Goal: Task Accomplishment & Management: Use online tool/utility

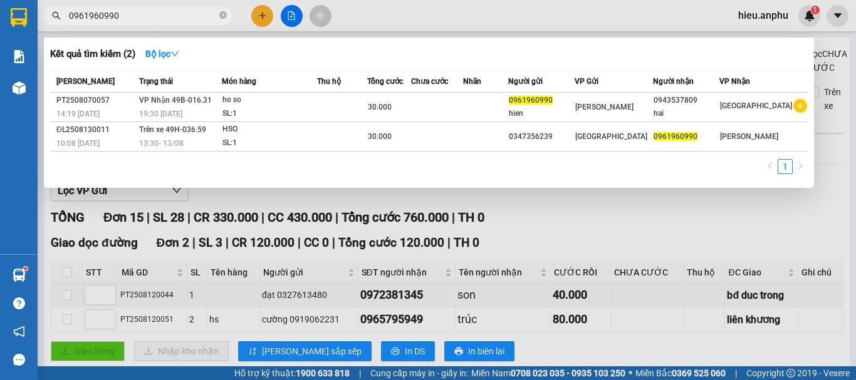
scroll to position [477, 0]
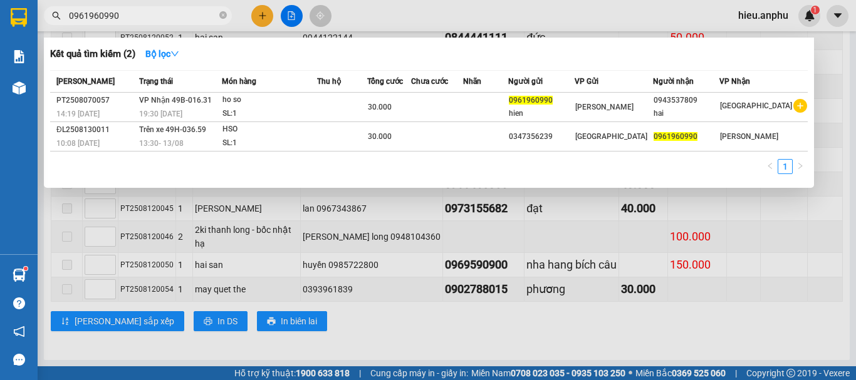
click at [288, 17] on div at bounding box center [428, 190] width 856 height 380
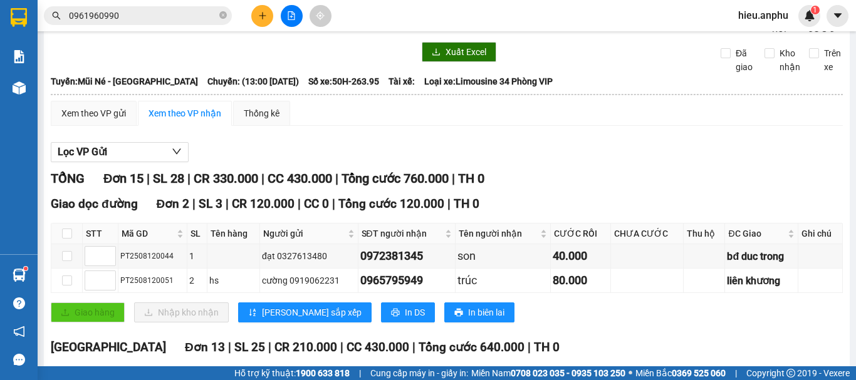
scroll to position [0, 0]
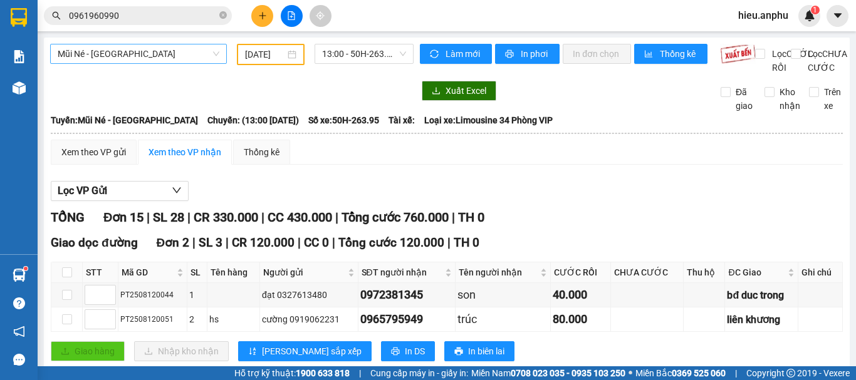
click at [97, 56] on span "Mũi Né - [GEOGRAPHIC_DATA]" at bounding box center [139, 53] width 162 height 19
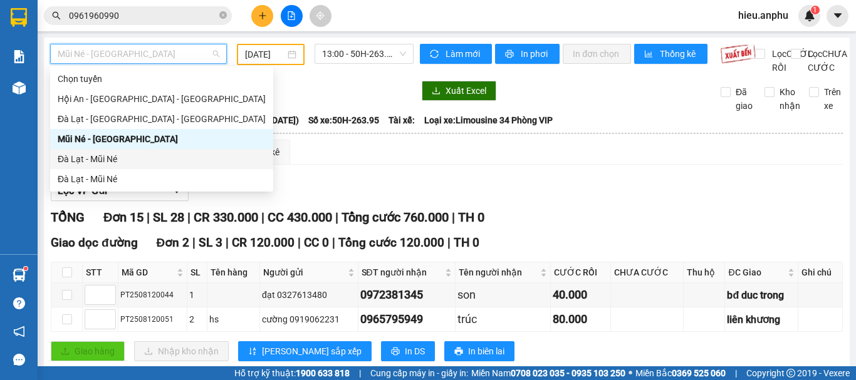
click at [67, 164] on div "Đà Lạt - Mũi Né" at bounding box center [162, 159] width 208 height 14
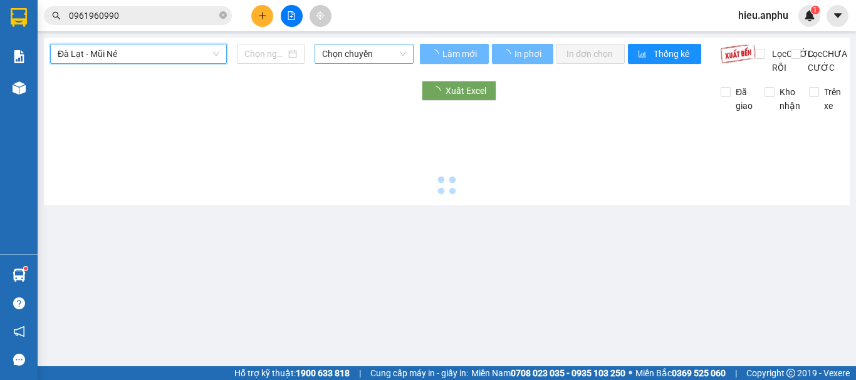
click at [373, 49] on span "Chọn chuyến" at bounding box center [364, 53] width 84 height 19
type input "[DATE]"
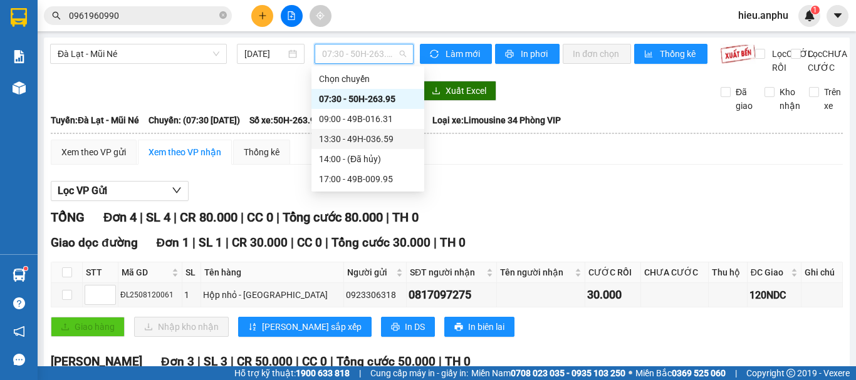
click at [337, 137] on div "13:30 - 49H-036.59" at bounding box center [368, 139] width 98 height 14
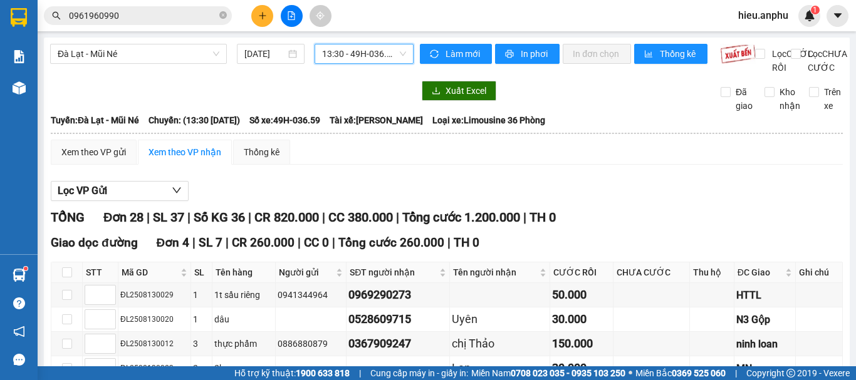
scroll to position [251, 0]
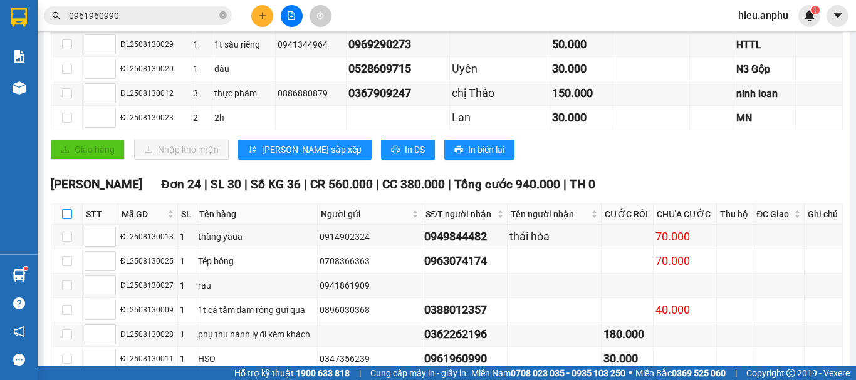
drag, startPoint x: 64, startPoint y: 229, endPoint x: 428, endPoint y: 204, distance: 364.9
click at [64, 219] on input "checkbox" at bounding box center [67, 214] width 10 height 10
checkbox input "true"
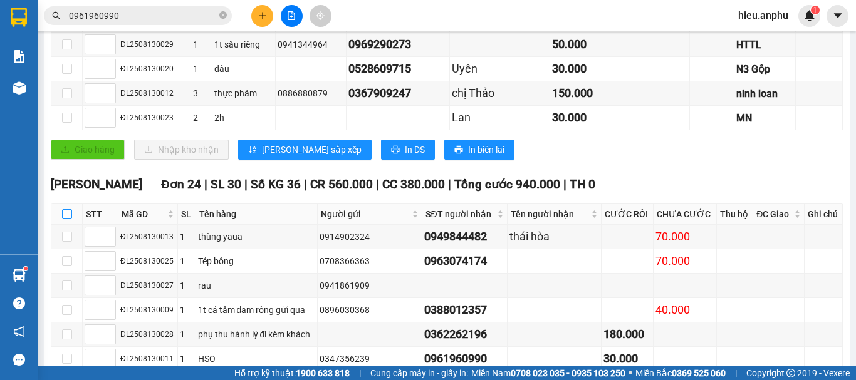
checkbox input "true"
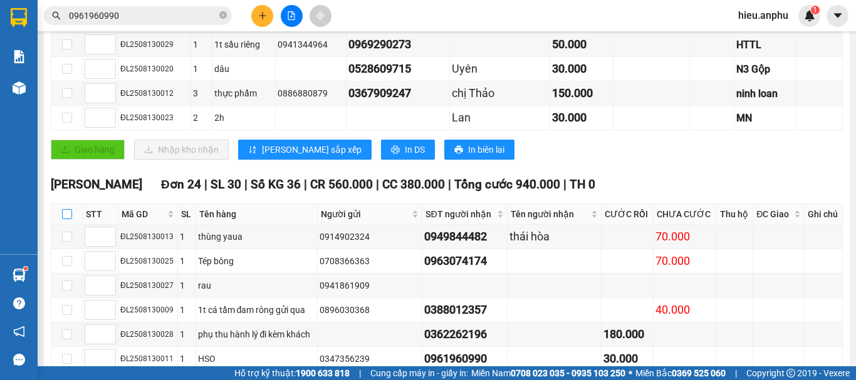
checkbox input "true"
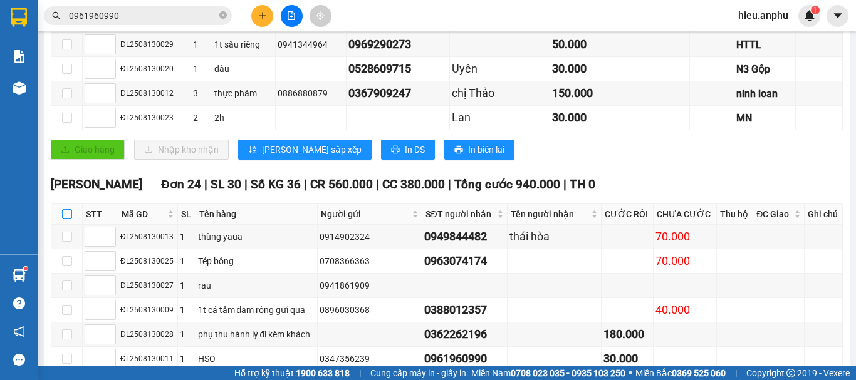
checkbox input "true"
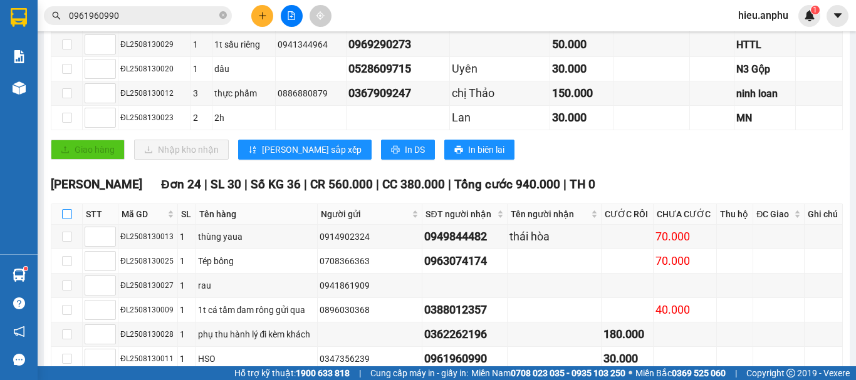
checkbox input "true"
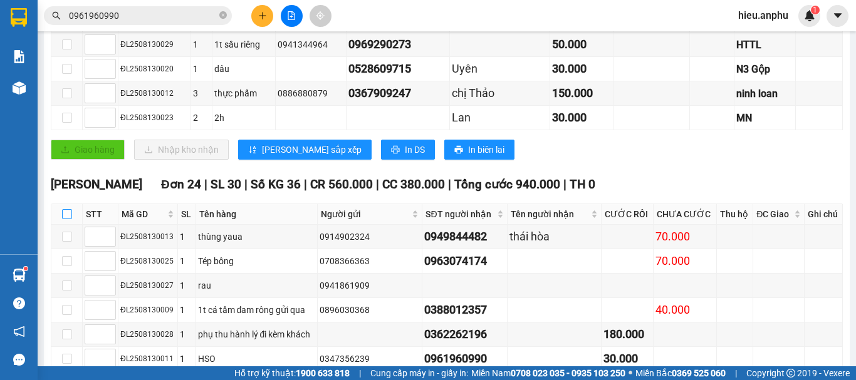
checkbox input "true"
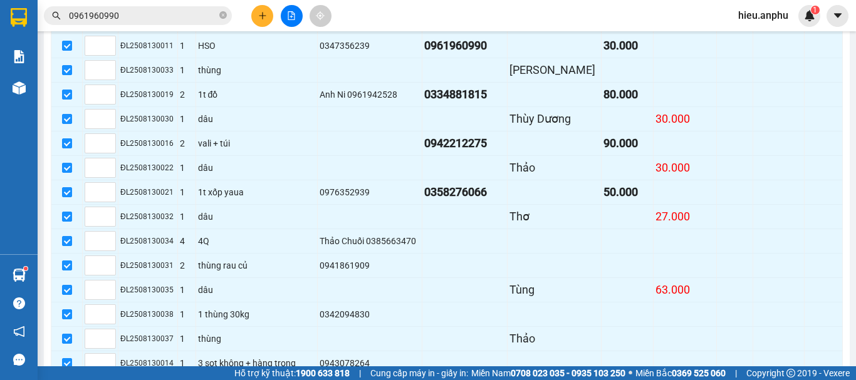
scroll to position [774, 0]
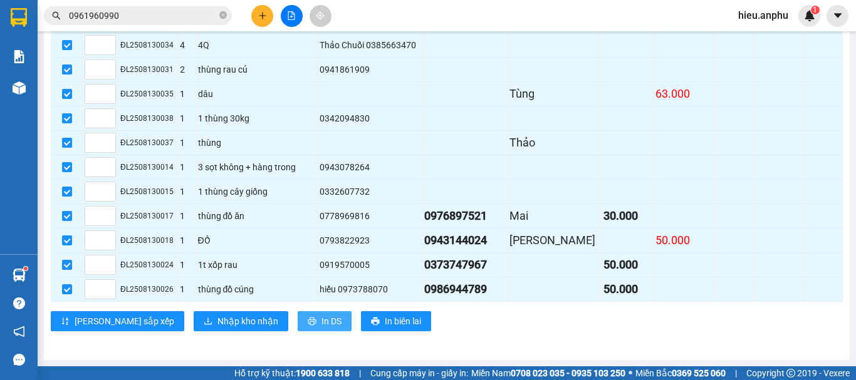
drag, startPoint x: 274, startPoint y: 324, endPoint x: 314, endPoint y: 266, distance: 70.2
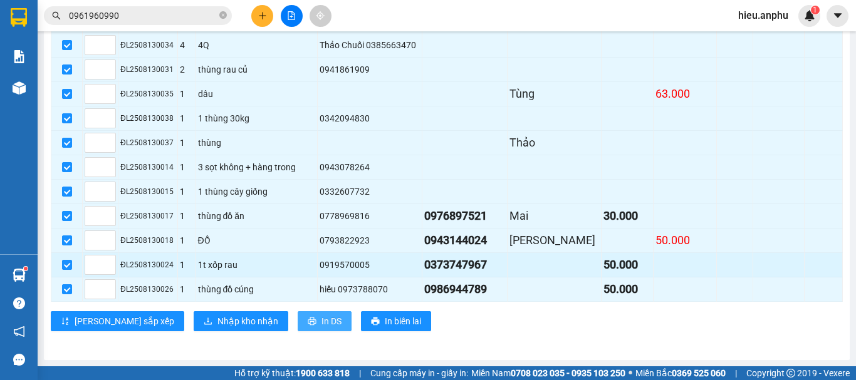
click at [321, 323] on span "In DS" at bounding box center [331, 322] width 20 height 14
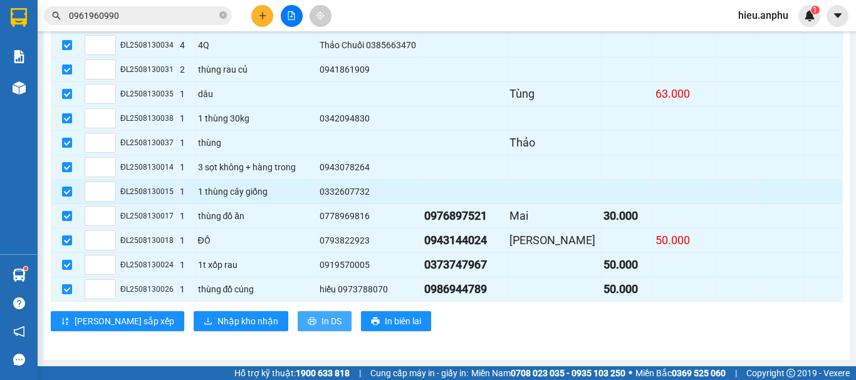
scroll to position [0, 0]
